Goal: Information Seeking & Learning: Learn about a topic

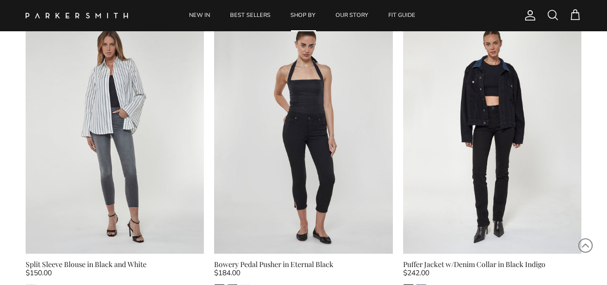
scroll to position [694, 0]
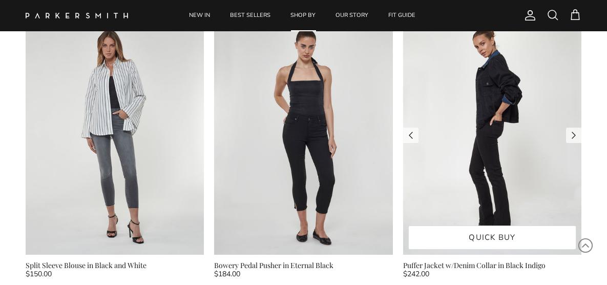
click at [484, 113] on img at bounding box center [492, 135] width 178 height 238
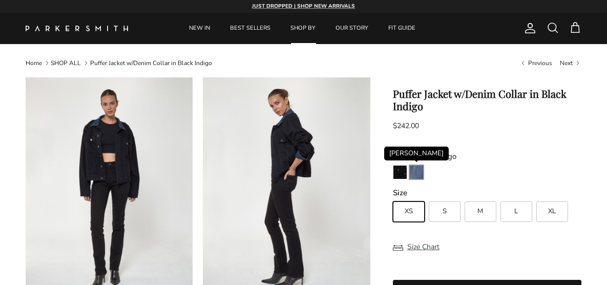
click at [416, 170] on img "Ellington" at bounding box center [416, 172] width 13 height 13
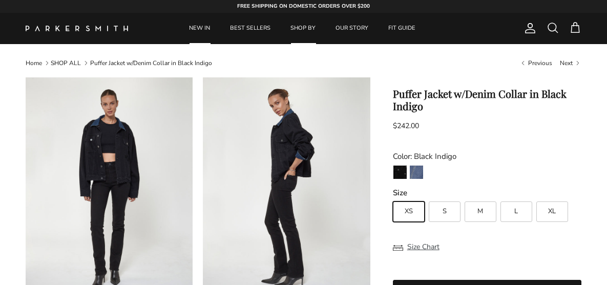
click at [202, 25] on link "NEW IN" at bounding box center [199, 28] width 39 height 31
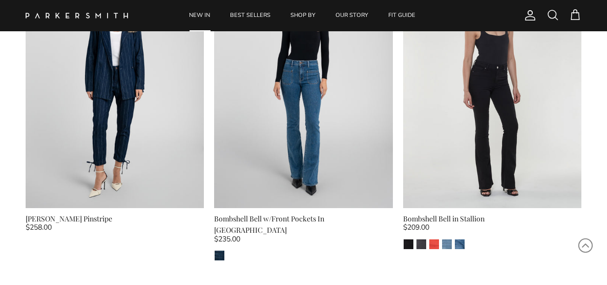
scroll to position [2561, 0]
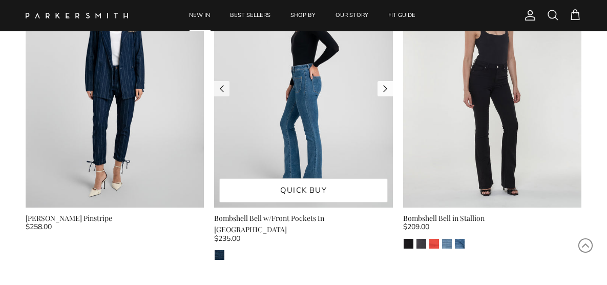
click at [385, 81] on link "Next" at bounding box center [385, 88] width 15 height 15
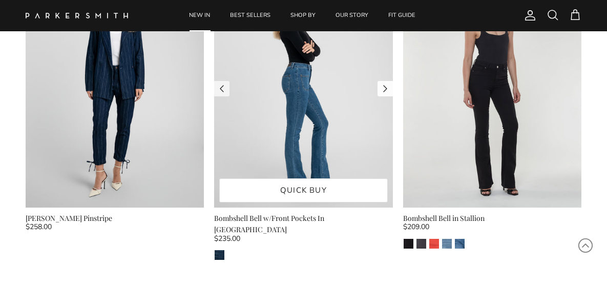
click at [384, 81] on link "Next" at bounding box center [385, 88] width 15 height 15
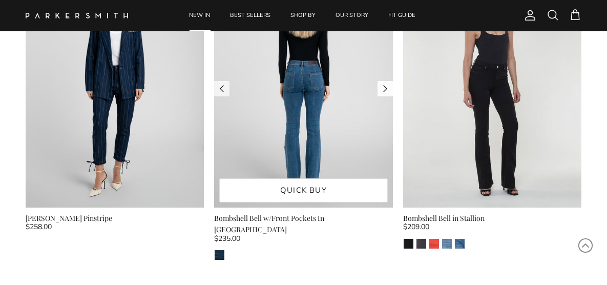
click at [384, 81] on link "Next" at bounding box center [385, 88] width 15 height 15
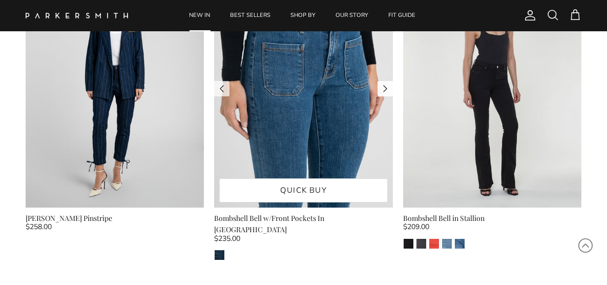
click at [385, 81] on link "Next" at bounding box center [385, 88] width 15 height 15
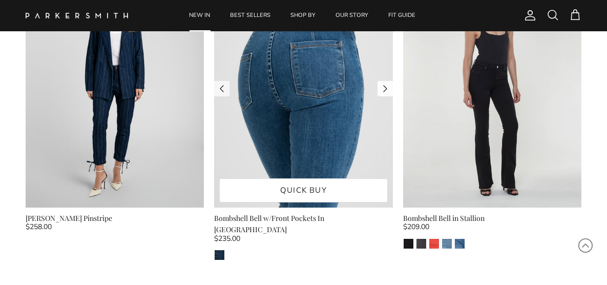
click at [384, 81] on link "Next" at bounding box center [385, 88] width 15 height 15
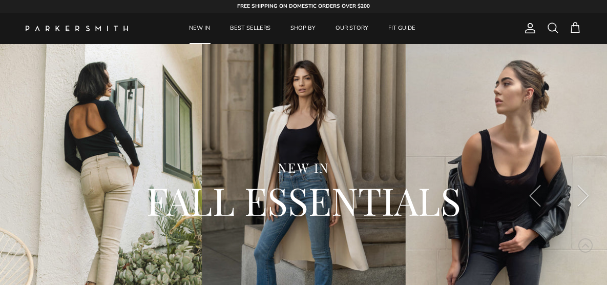
scroll to position [0, 0]
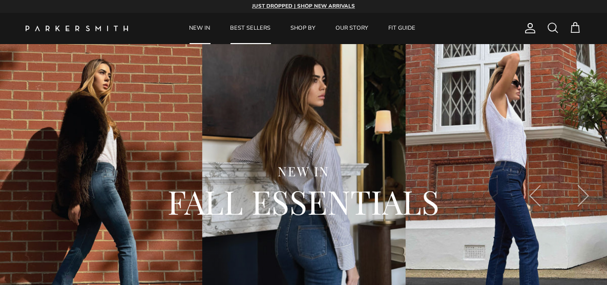
click at [254, 26] on link "BEST SELLERS" at bounding box center [250, 28] width 59 height 31
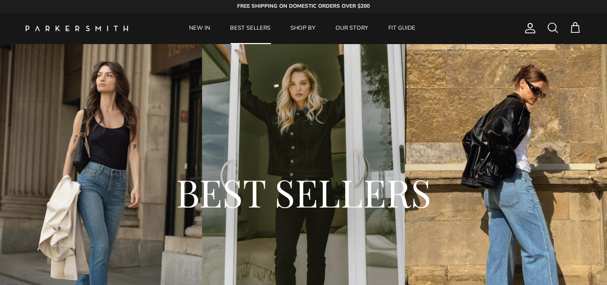
click at [551, 26] on span at bounding box center [553, 28] width 12 height 12
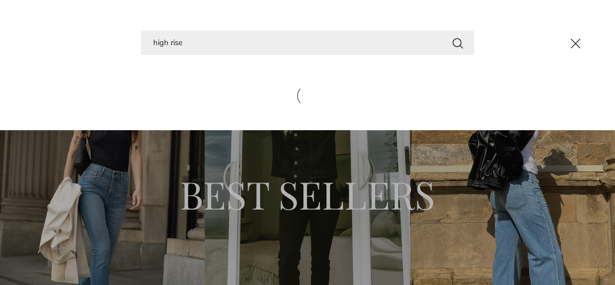
type input "high rise"
click at [451, 36] on button "Search" at bounding box center [457, 42] width 12 height 13
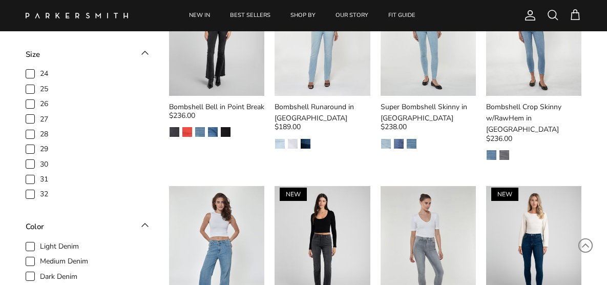
scroll to position [770, 0]
